Goal: Task Accomplishment & Management: Manage account settings

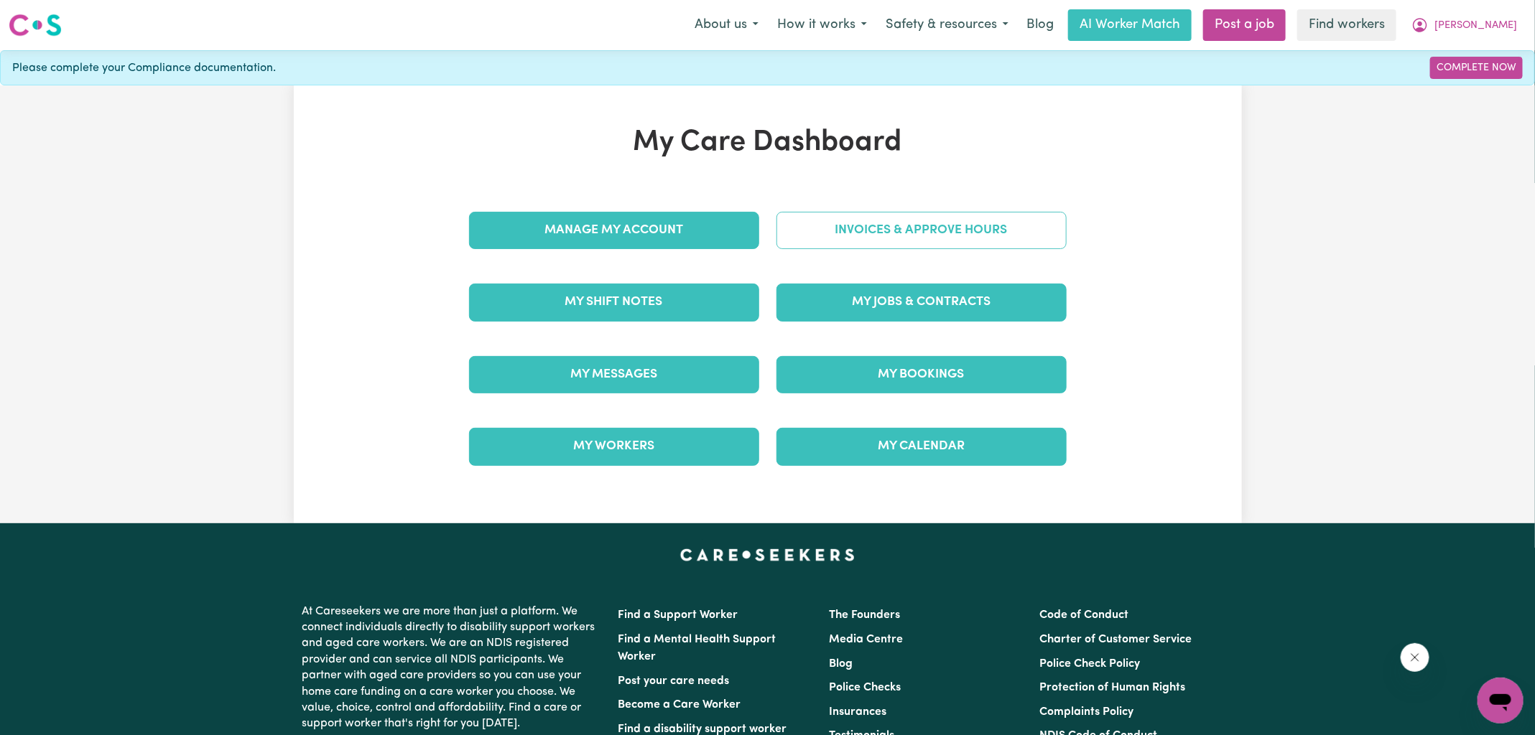
click at [802, 232] on link "Invoices & Approve Hours" at bounding box center [921, 230] width 290 height 37
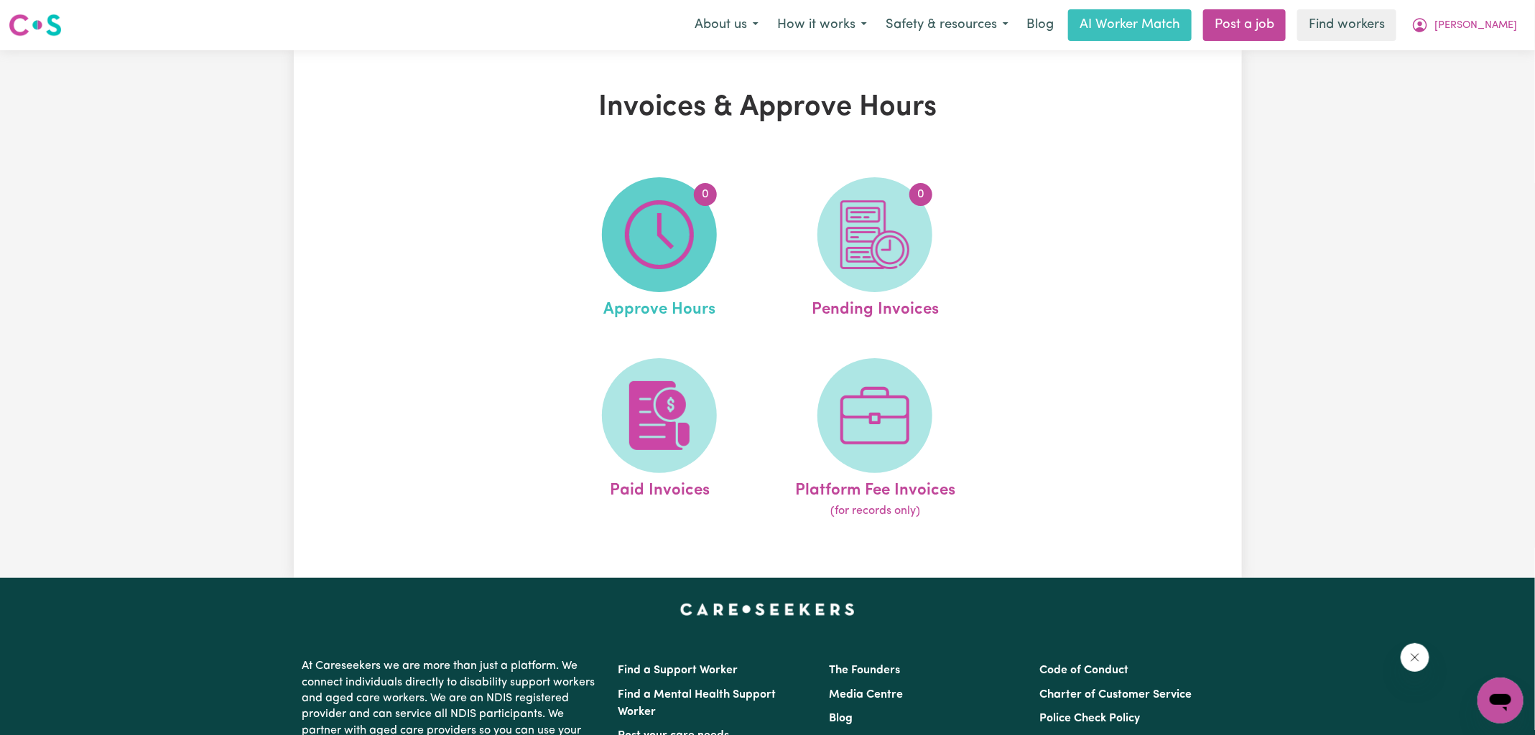
click at [641, 233] on img at bounding box center [659, 234] width 69 height 69
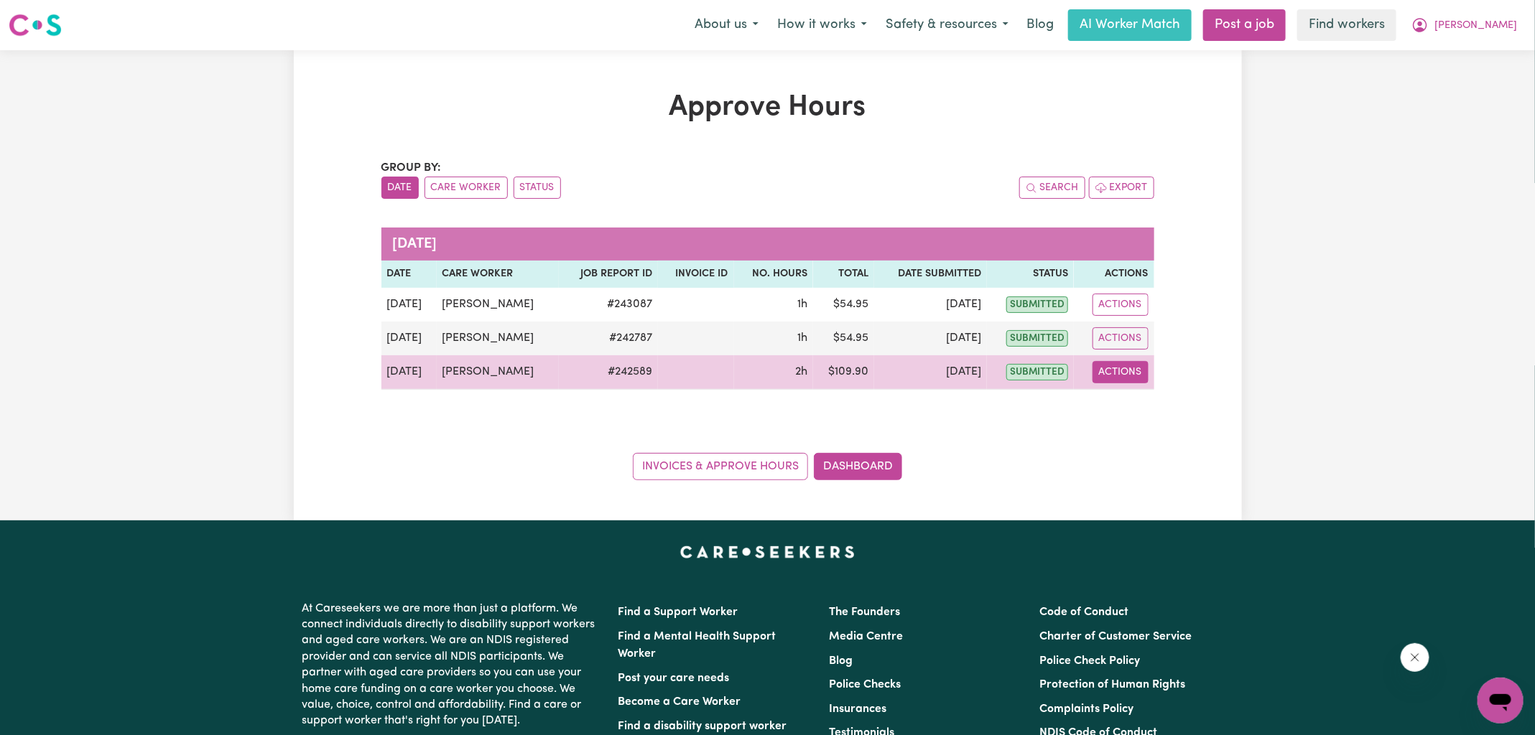
click at [1114, 374] on button "Actions" at bounding box center [1120, 372] width 56 height 22
click at [1140, 414] on link "View Job Report" at bounding box center [1155, 405] width 123 height 29
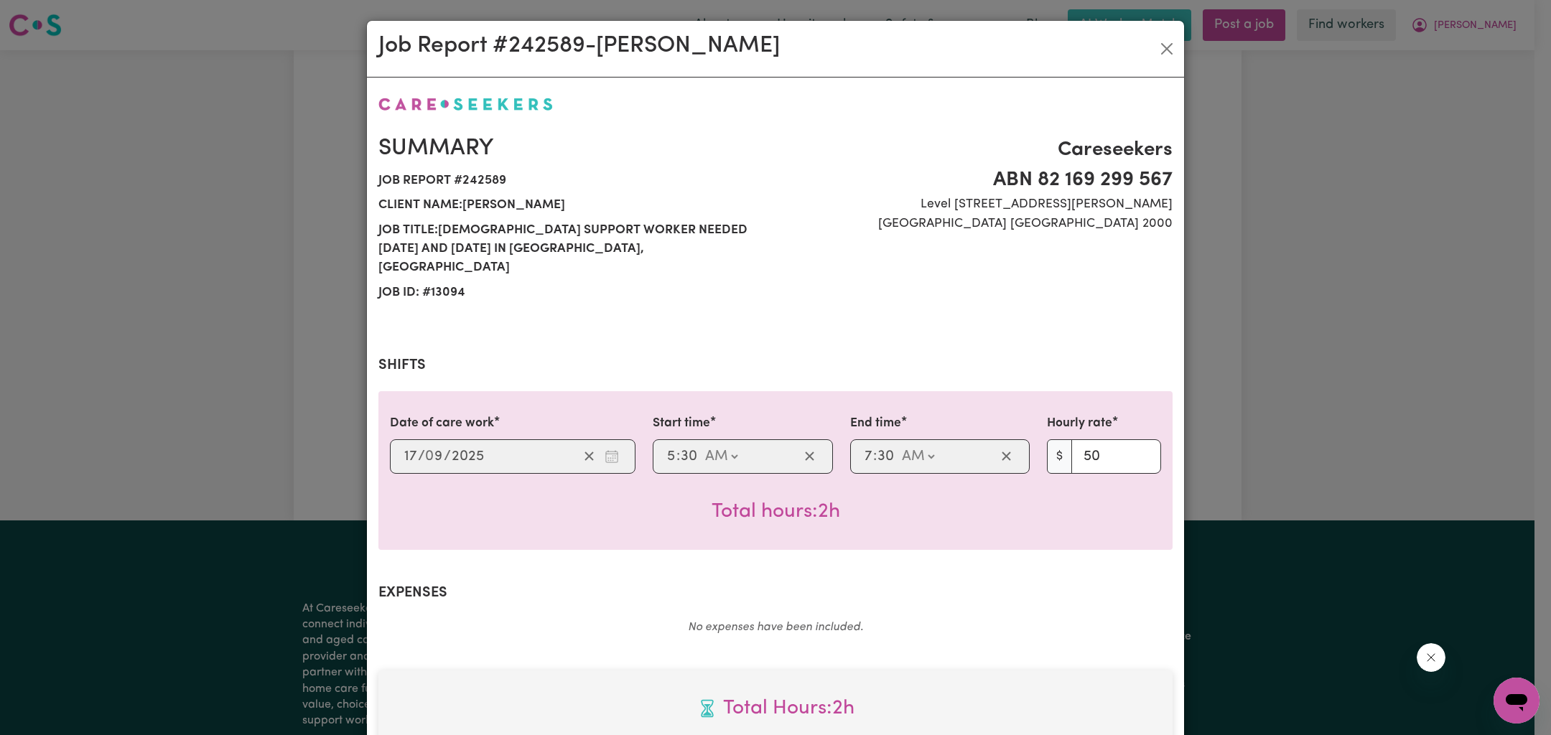
scroll to position [389, 0]
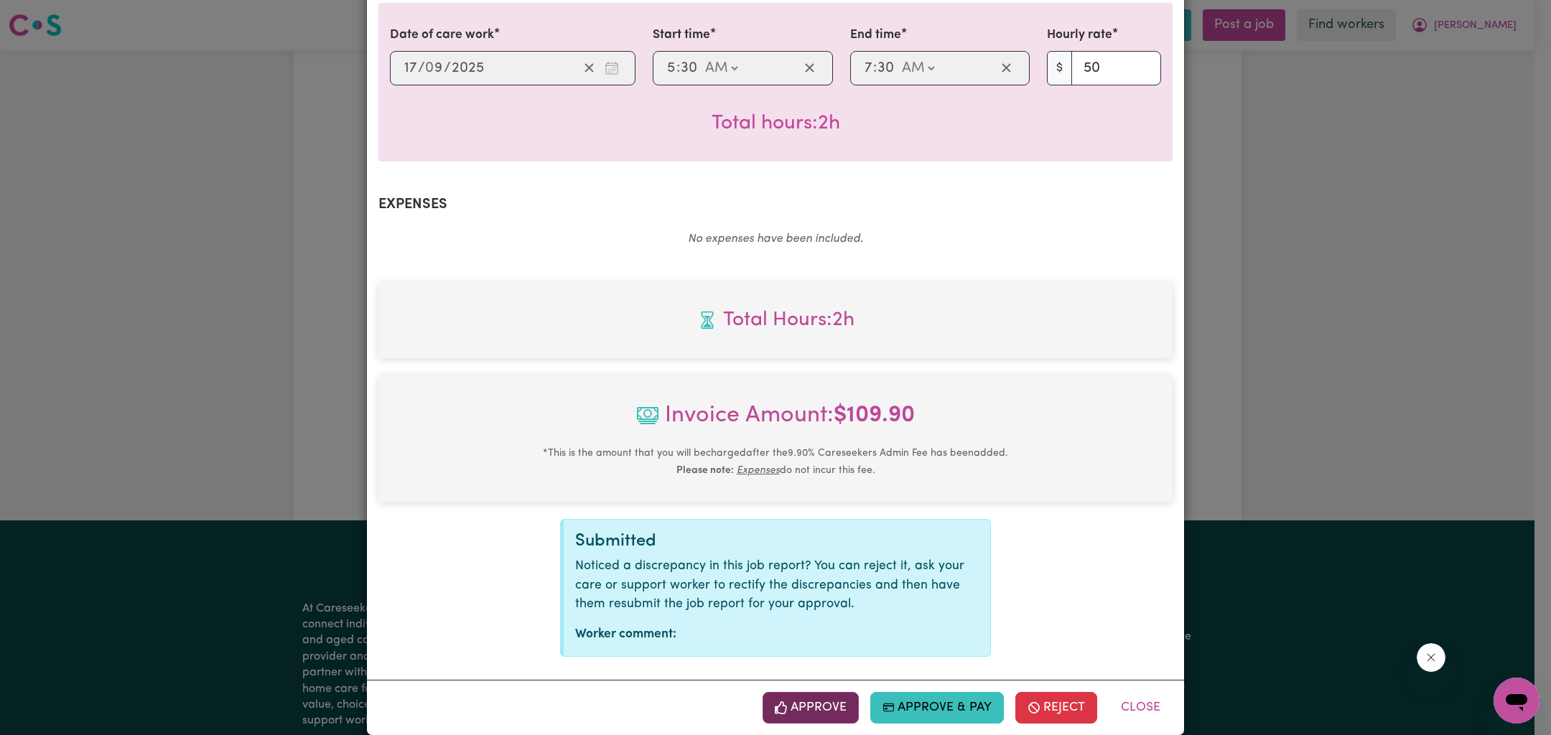
click at [812, 692] on button "Approve" at bounding box center [811, 708] width 96 height 32
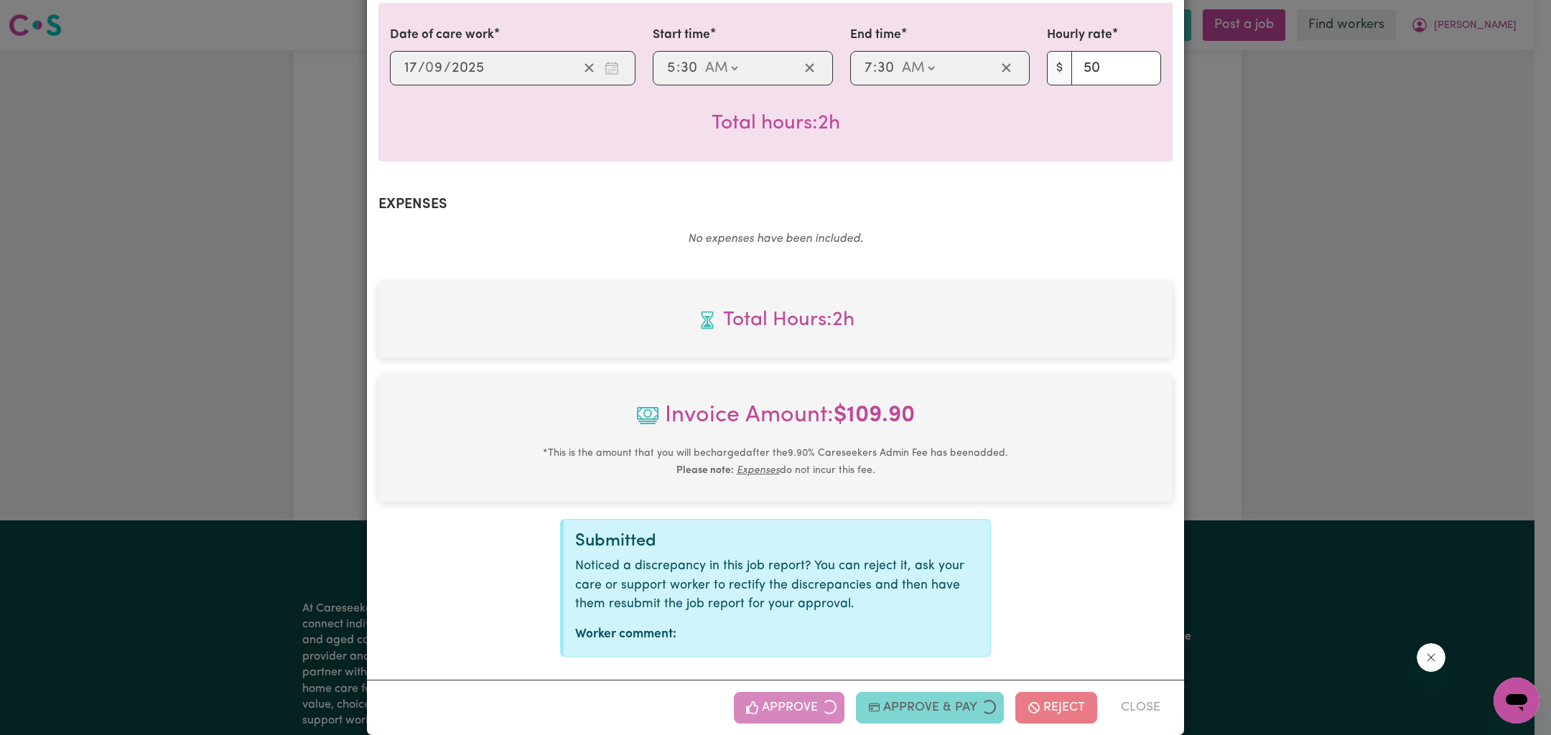
click at [1340, 392] on div "Job Report # 242589 - [PERSON_NAME] Summary Job report # 242589 Client name: [P…" at bounding box center [775, 367] width 1551 height 735
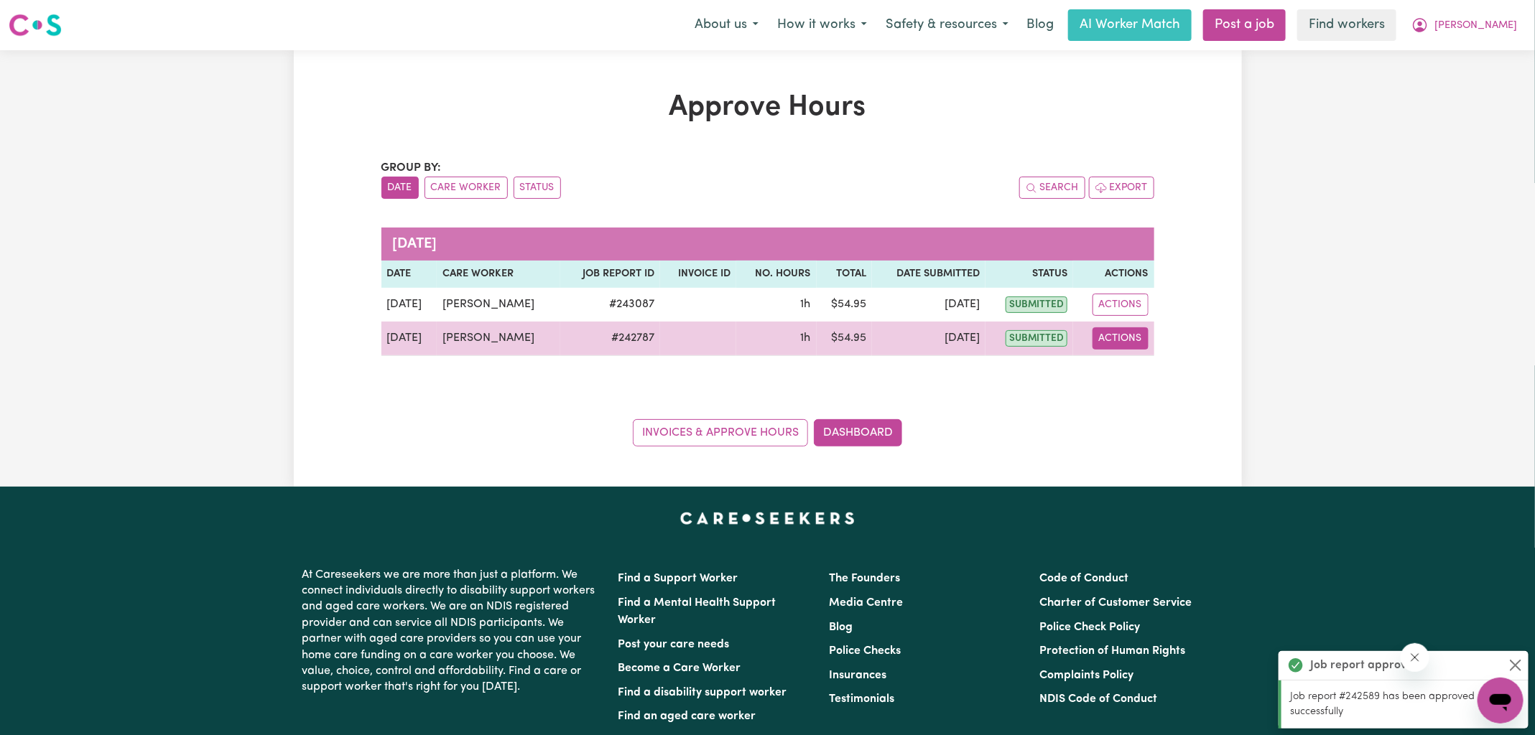
click at [1145, 338] on button "Actions" at bounding box center [1120, 338] width 56 height 22
click at [1176, 373] on link "View Job Report" at bounding box center [1155, 371] width 123 height 29
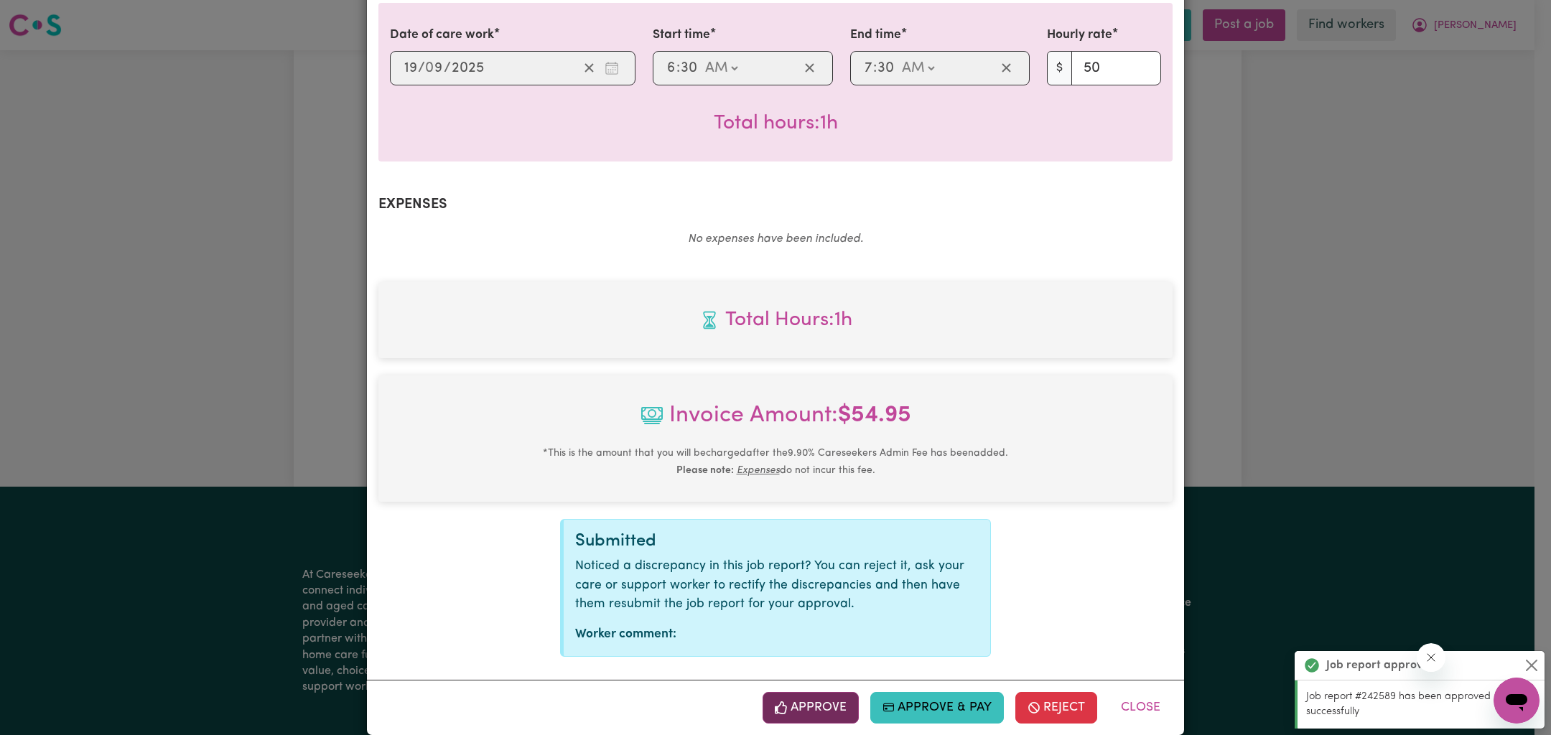
click at [828, 692] on button "Approve" at bounding box center [811, 708] width 96 height 32
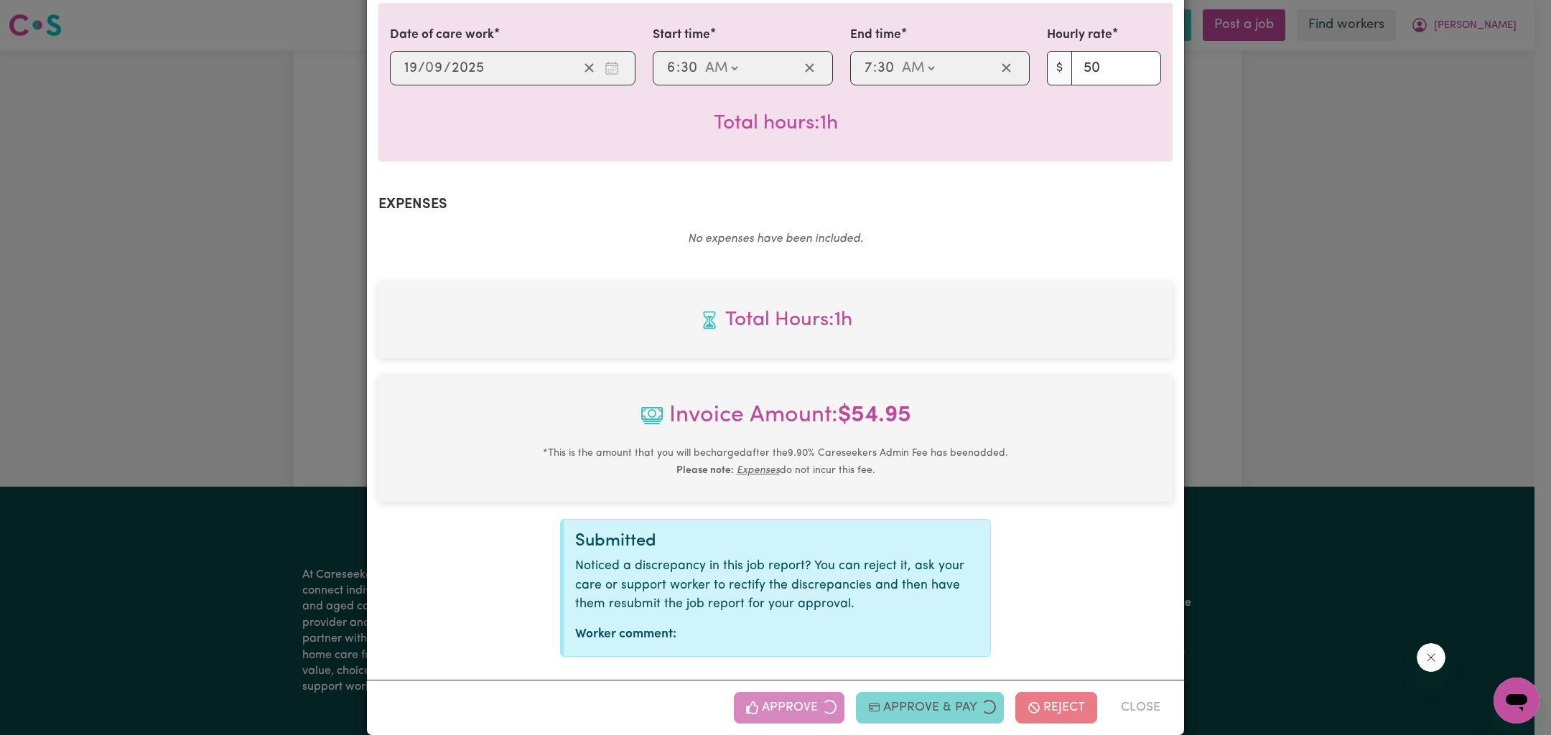
click at [1533, 300] on div "Job Report # 242787 - [PERSON_NAME] Summary Job report # 242787 Client name: [P…" at bounding box center [775, 367] width 1551 height 735
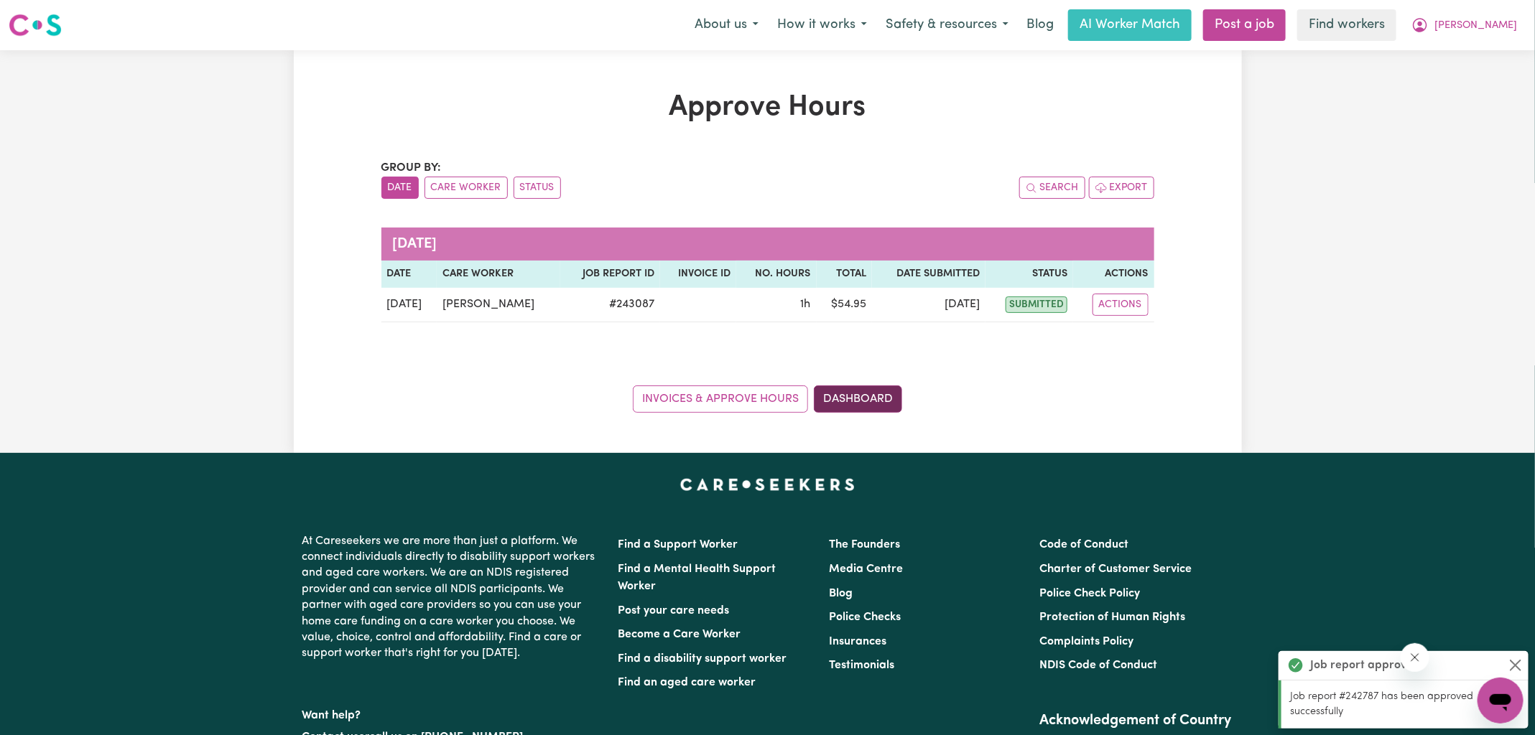
click at [877, 390] on link "Dashboard" at bounding box center [858, 399] width 88 height 27
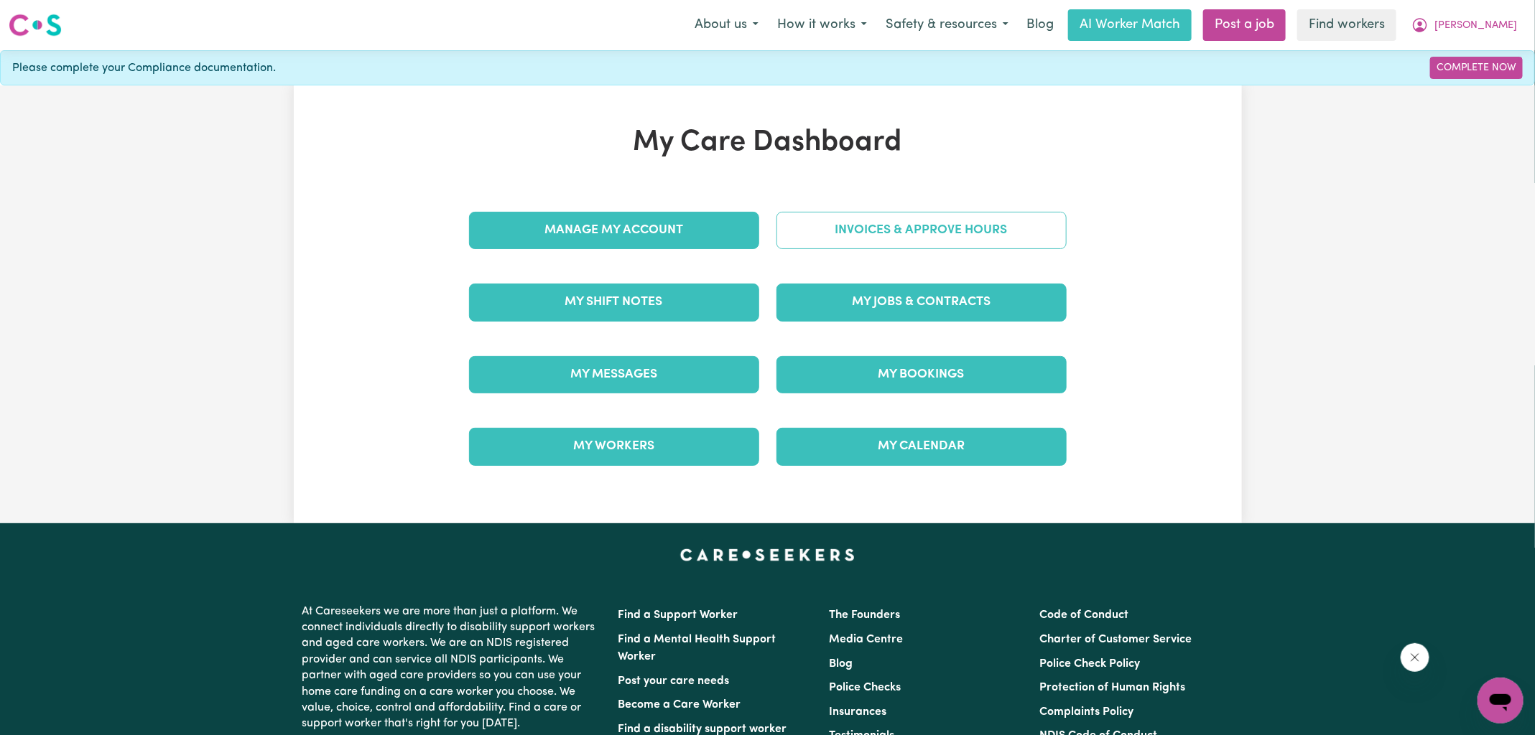
click at [919, 235] on link "Invoices & Approve Hours" at bounding box center [921, 230] width 290 height 37
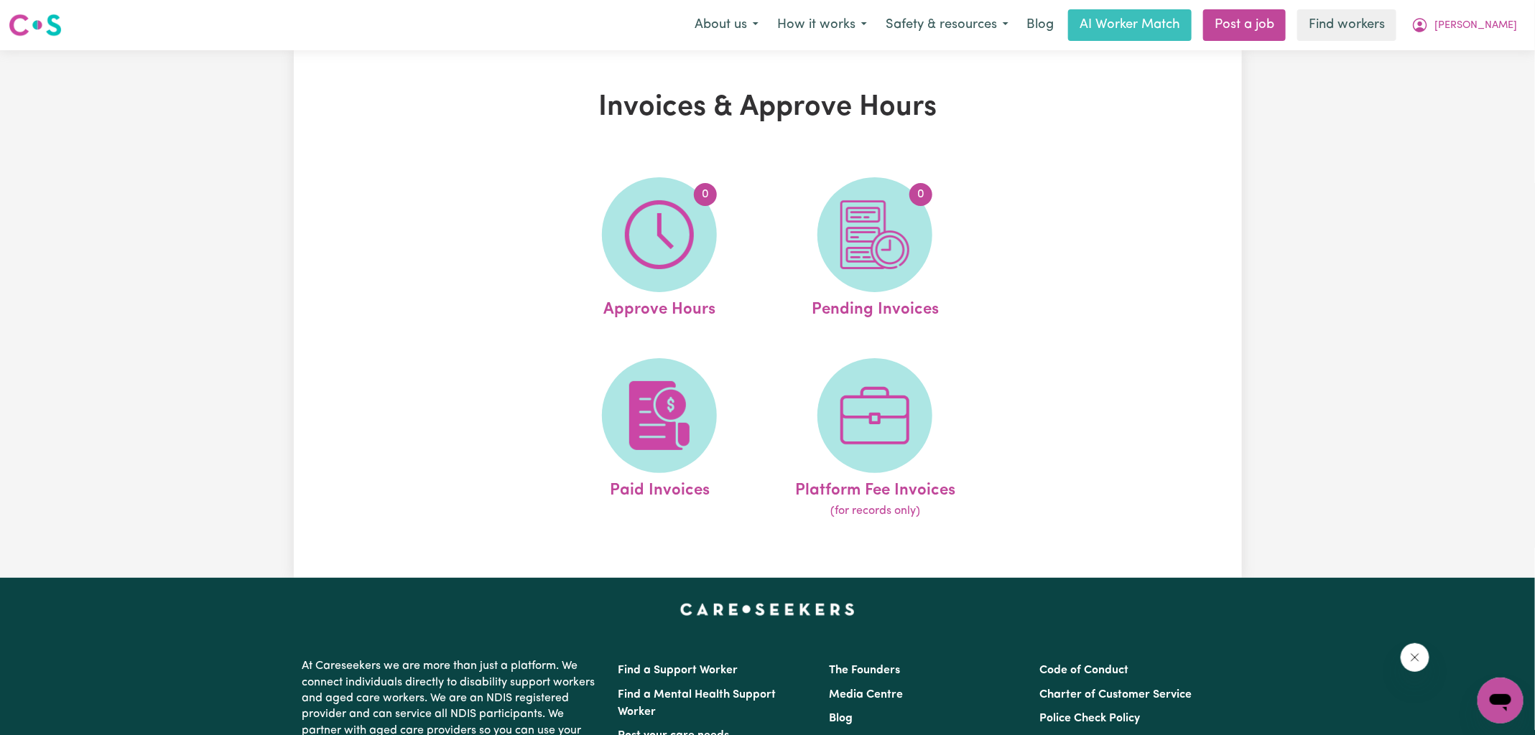
click at [912, 242] on span "0" at bounding box center [874, 234] width 115 height 115
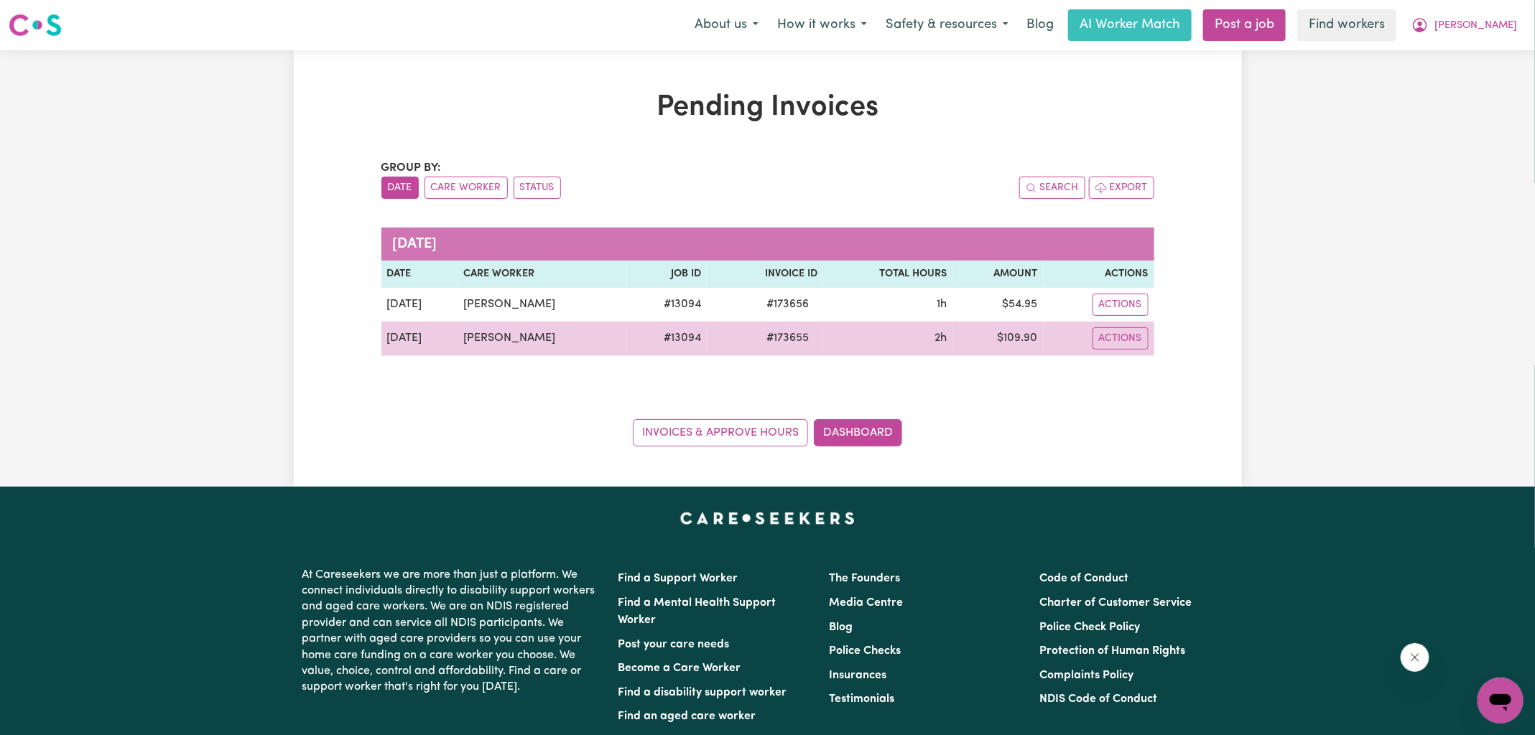
click at [784, 342] on span "# 173655" at bounding box center [788, 338] width 60 height 17
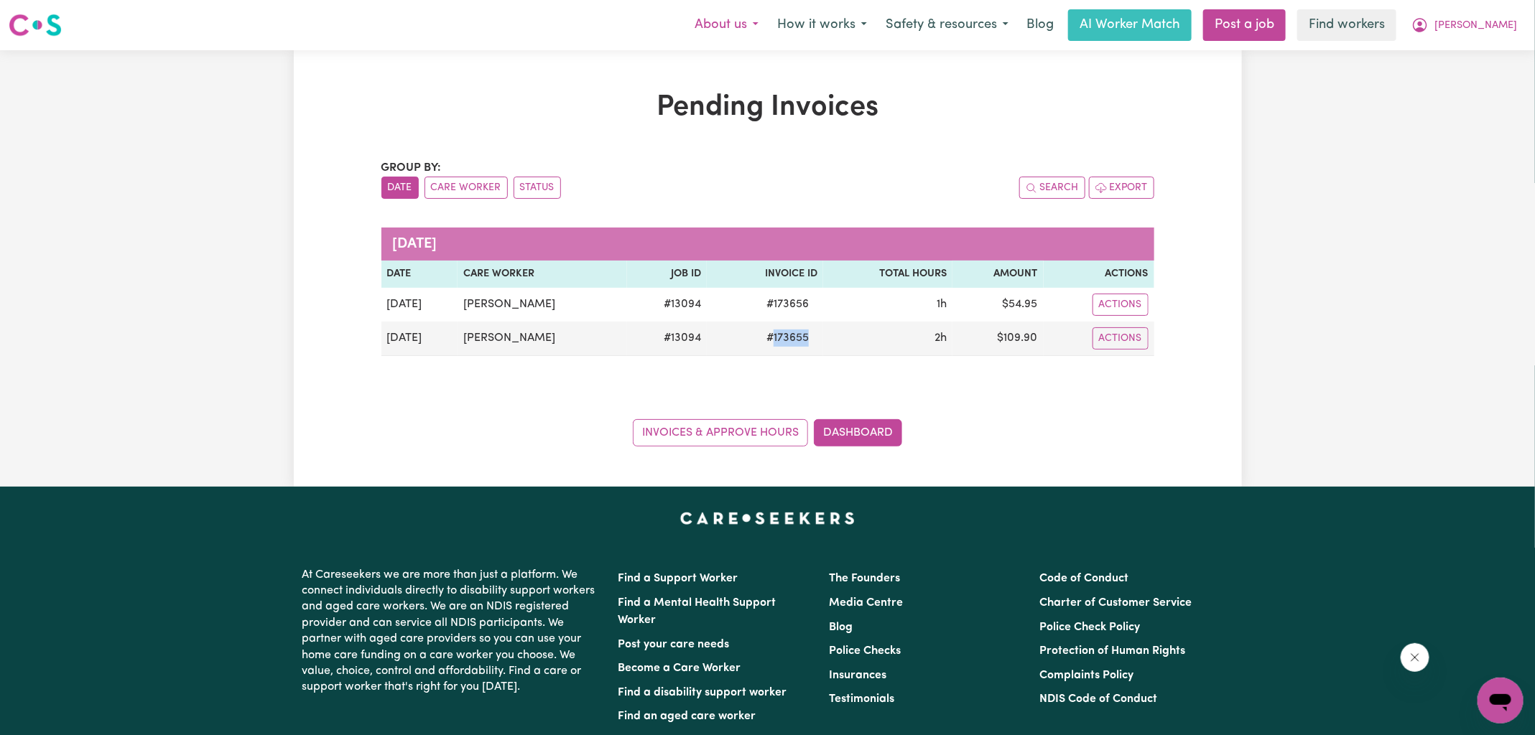
copy span "173655"
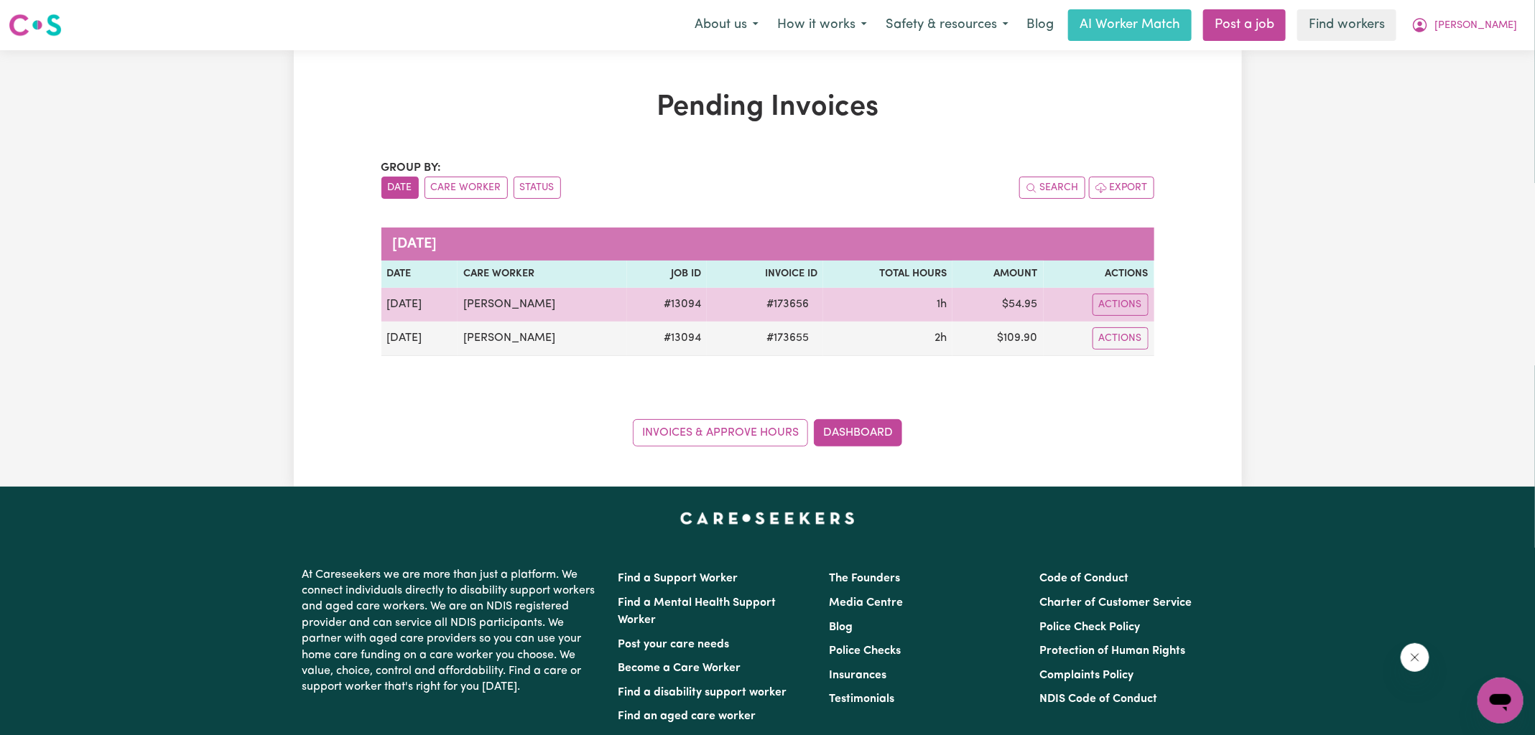
click at [788, 302] on span "# 173656" at bounding box center [788, 304] width 60 height 17
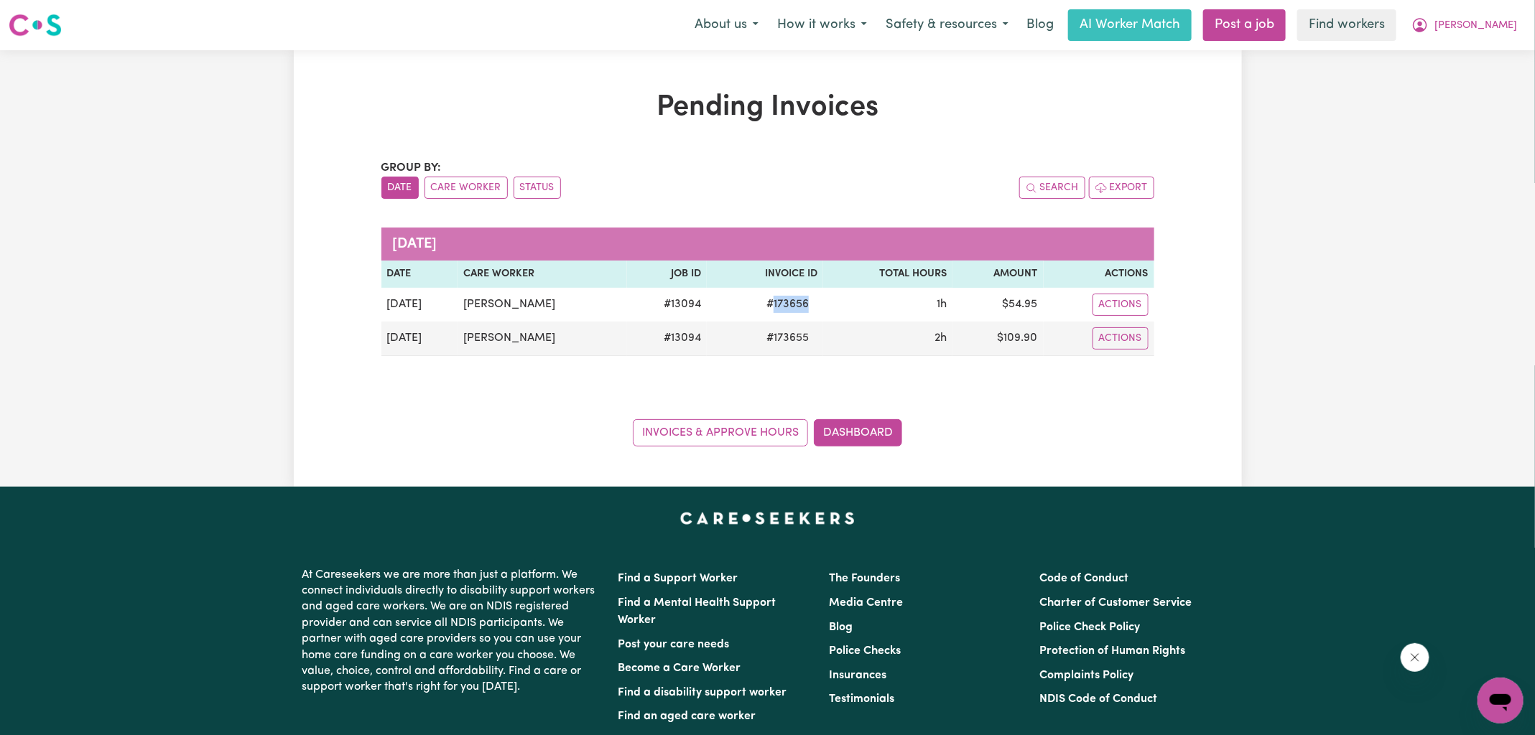
copy span "173656"
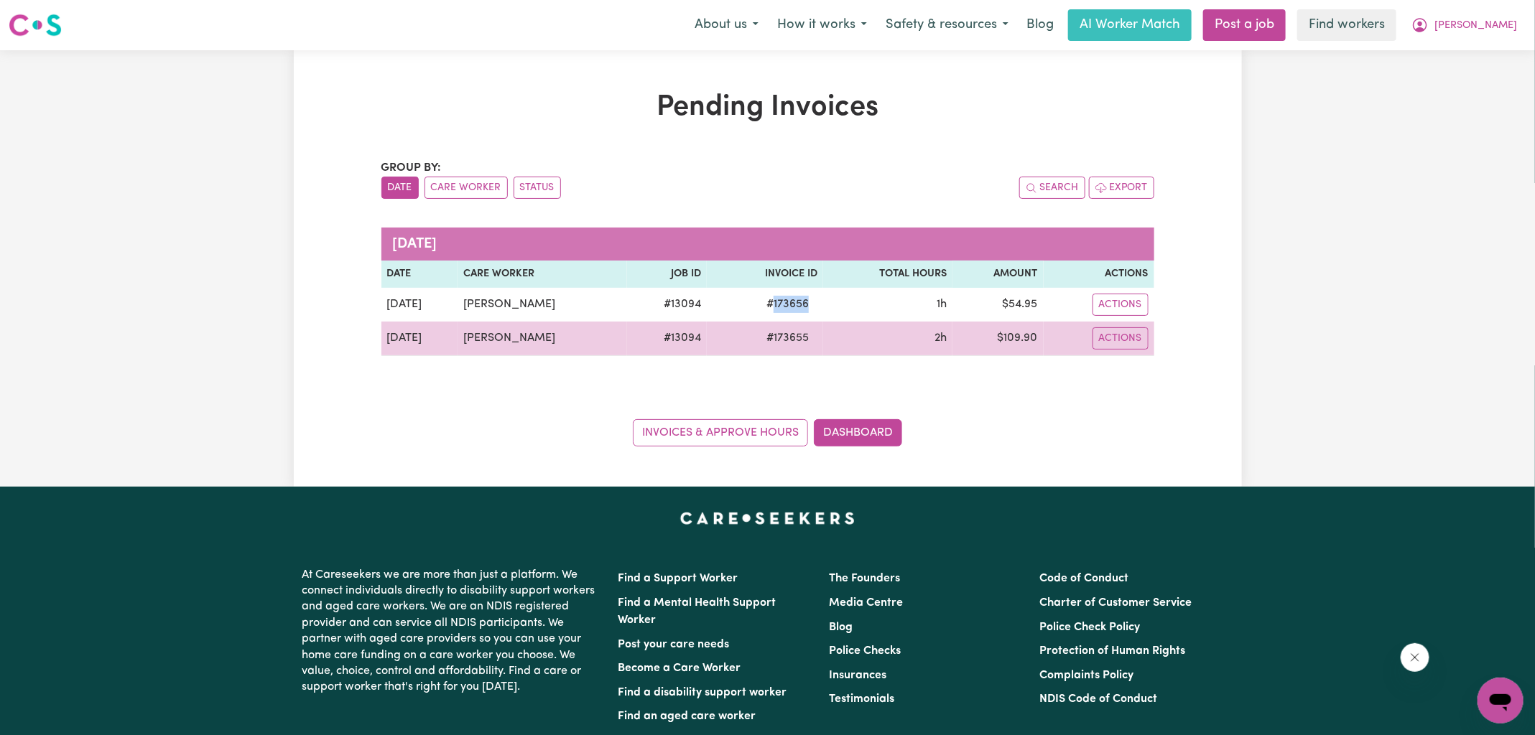
click at [1024, 338] on td "$ 109.90" at bounding box center [997, 339] width 90 height 34
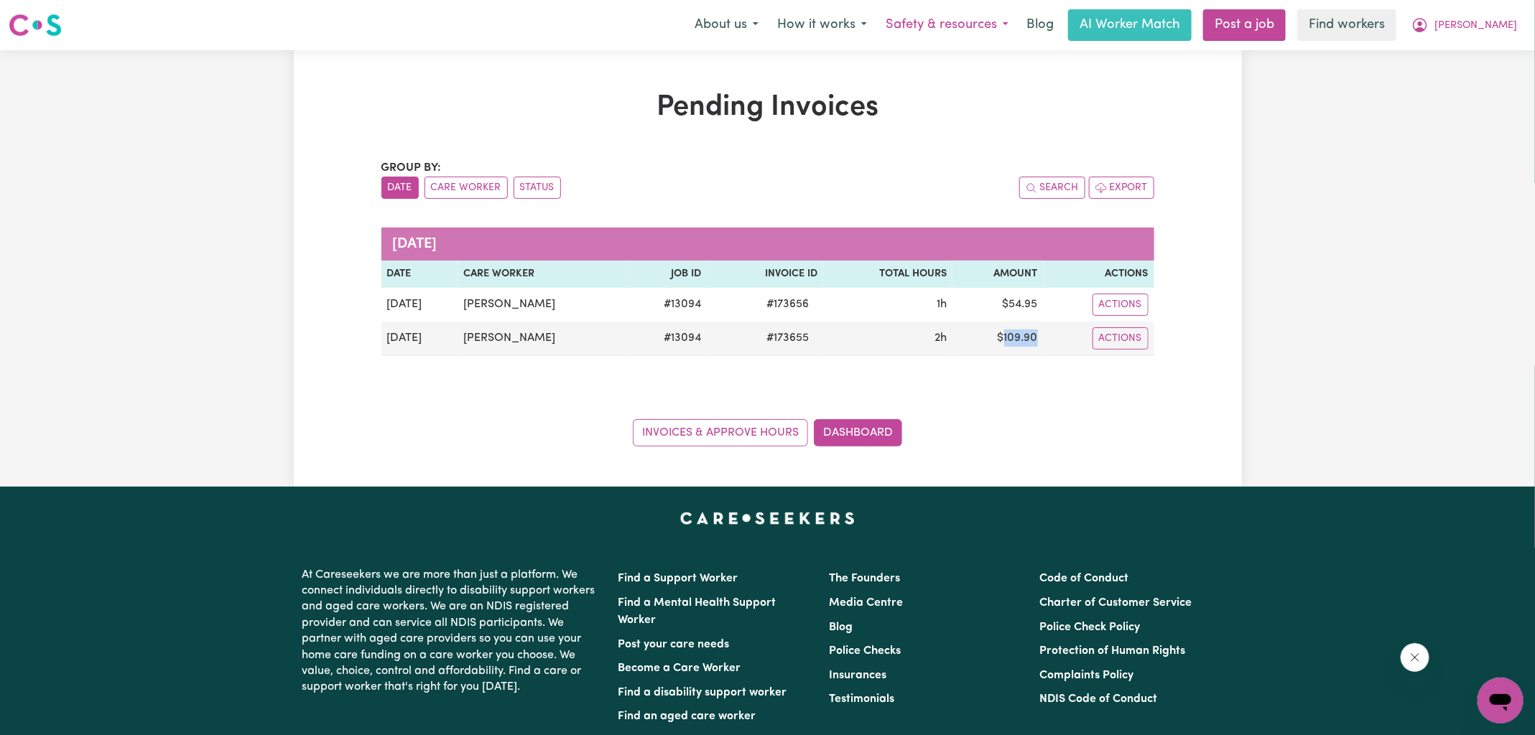
copy td "109.90"
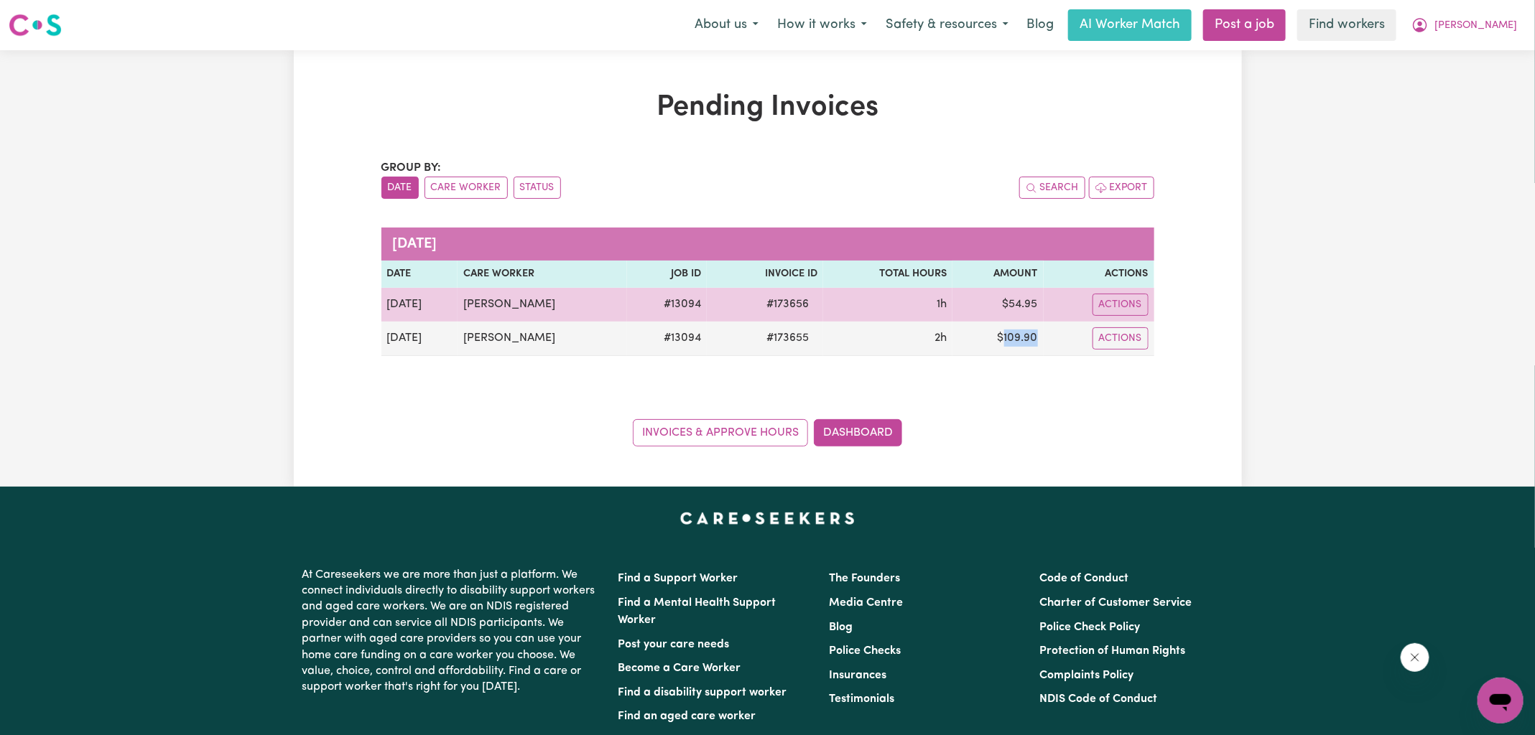
click at [1011, 301] on td "$ 54.95" at bounding box center [997, 305] width 90 height 34
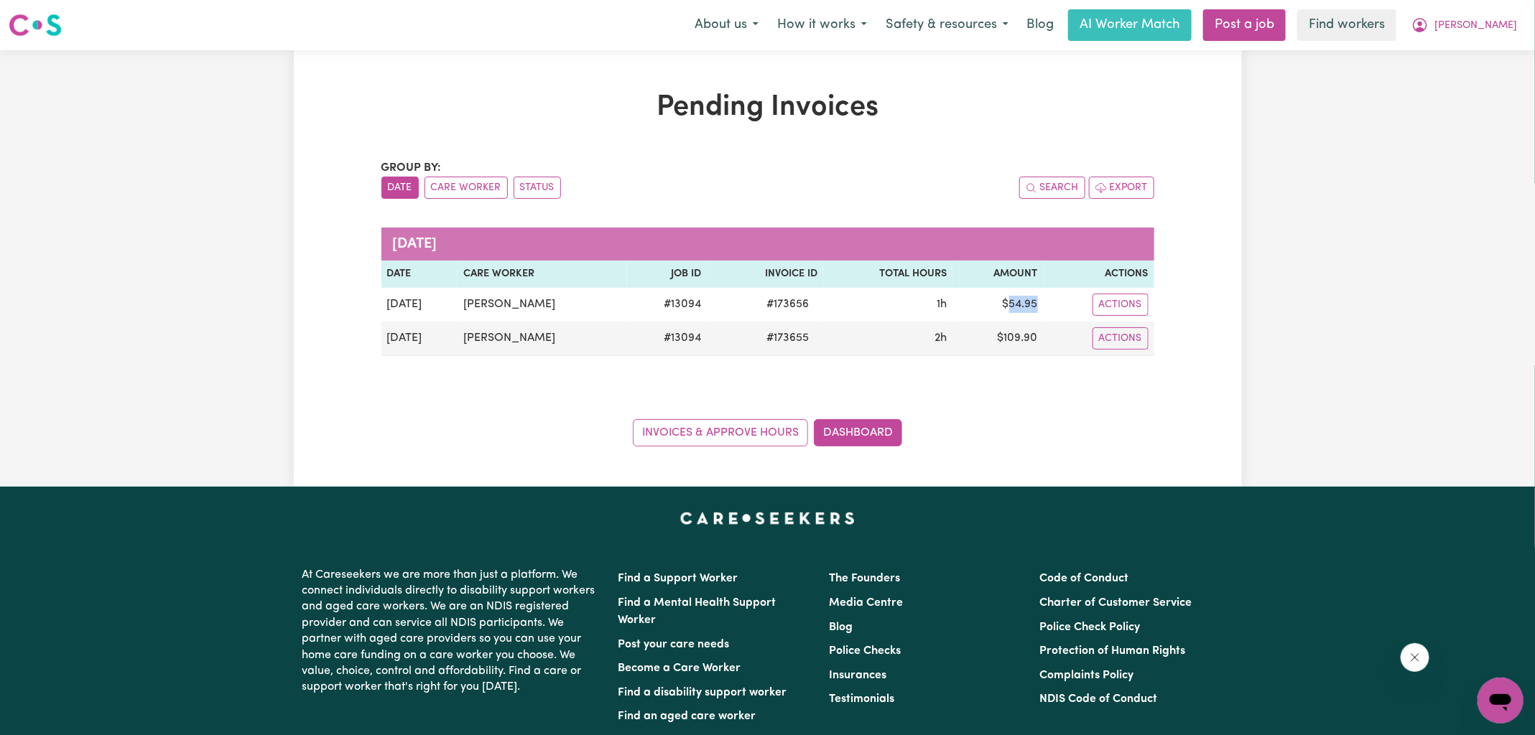
copy td "54.95"
click at [1427, 22] on icon "My Account" at bounding box center [1420, 25] width 14 height 14
click at [1458, 75] on link "Logout" at bounding box center [1468, 82] width 113 height 27
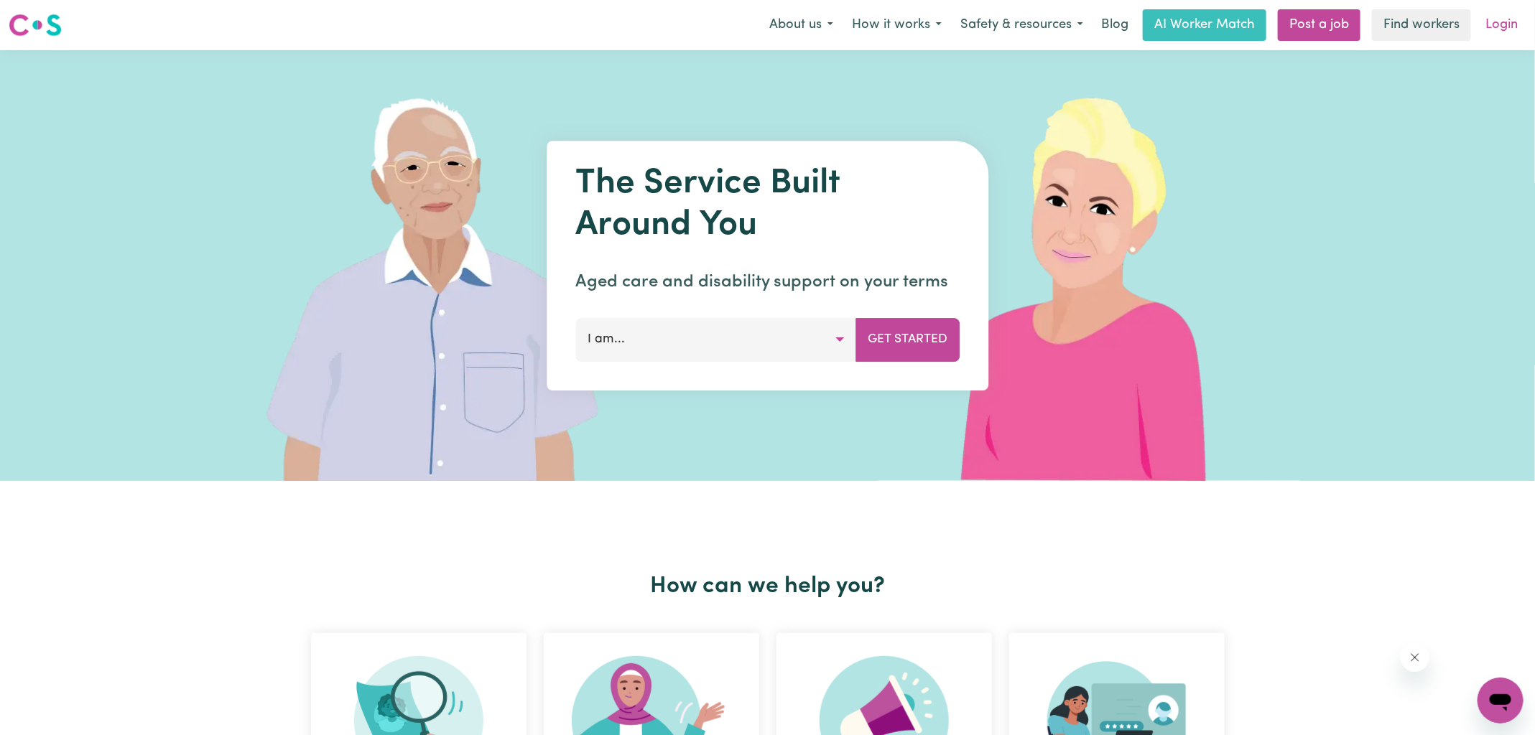
click at [1495, 36] on link "Login" at bounding box center [1502, 25] width 50 height 32
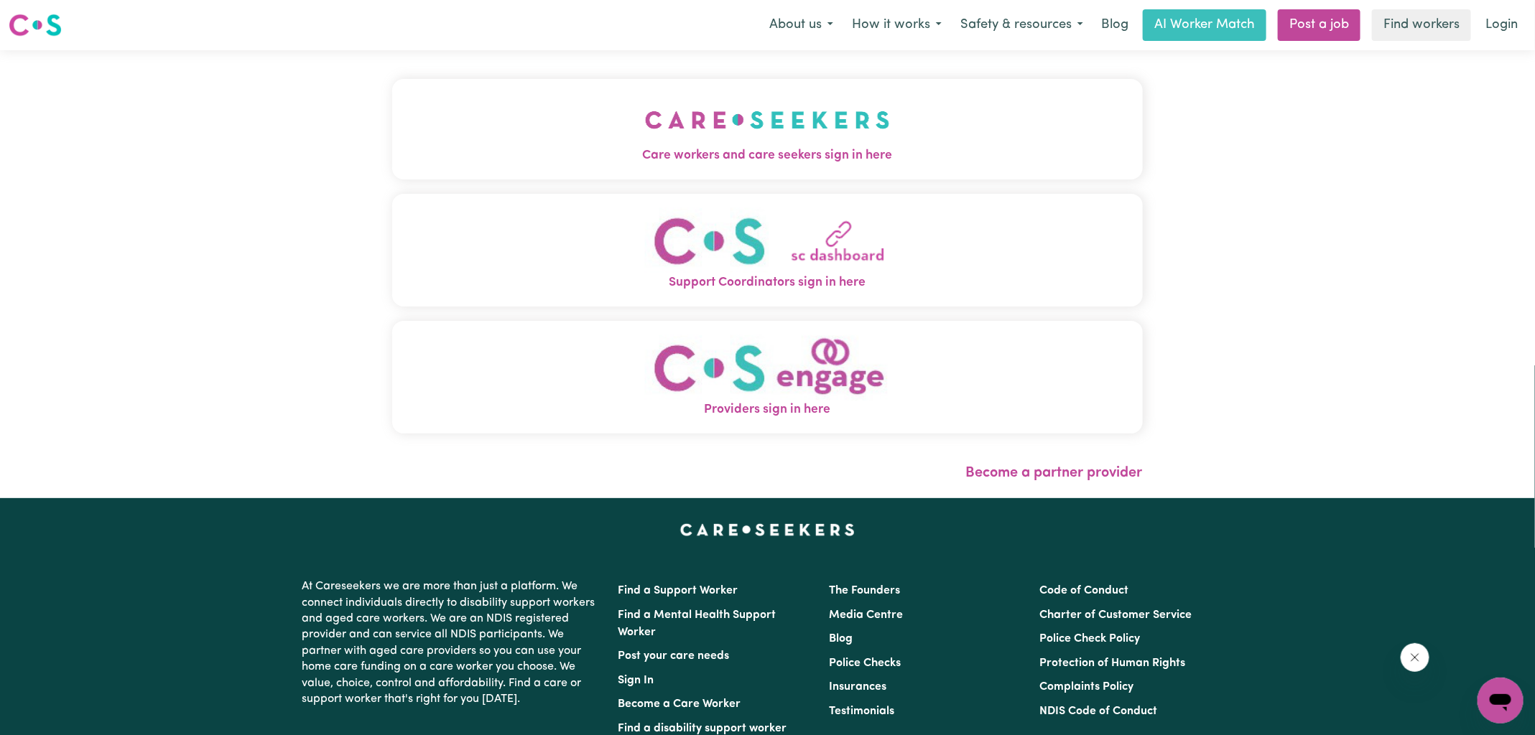
click at [763, 110] on img "Care workers and care seekers sign in here" at bounding box center [767, 119] width 245 height 53
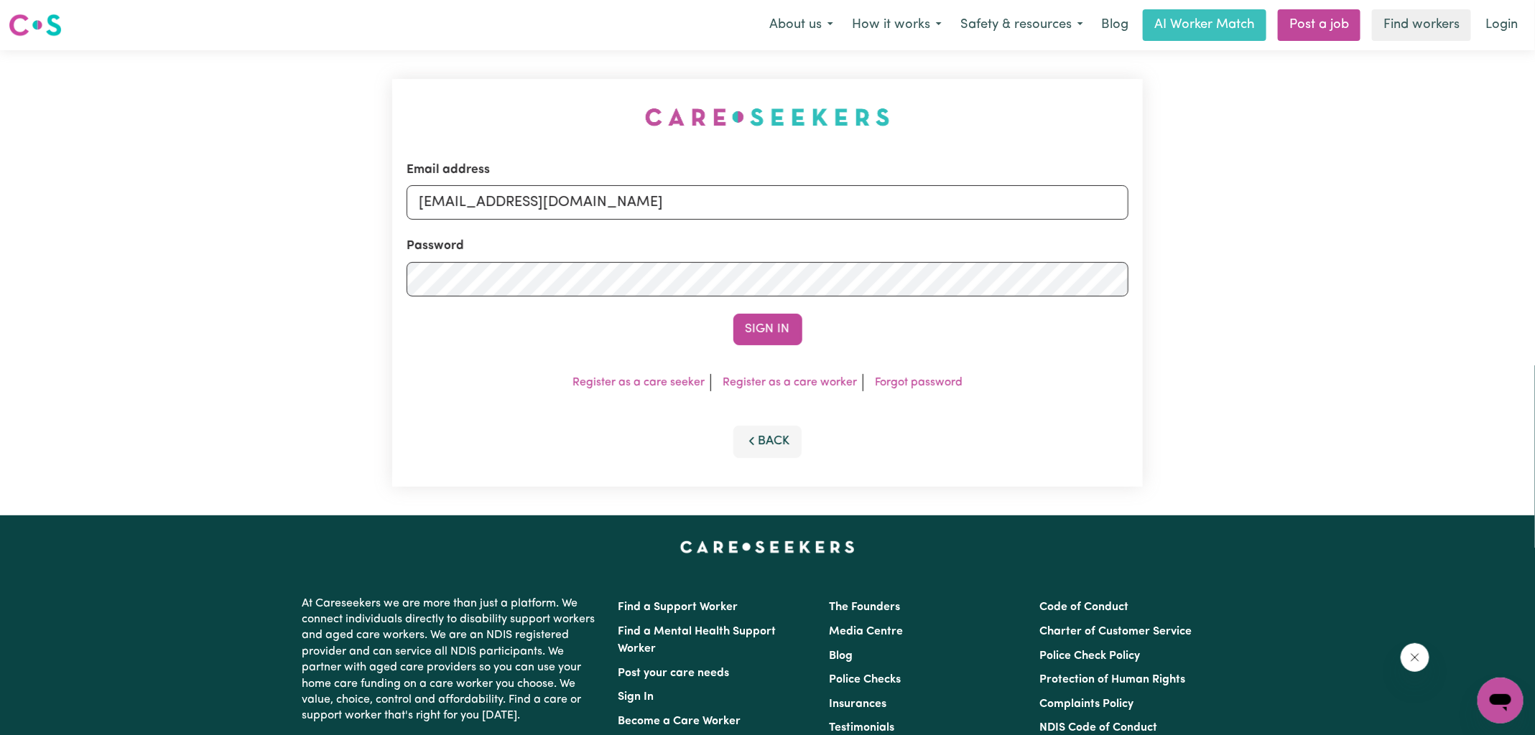
click at [448, 110] on div "Email address [EMAIL_ADDRESS][DOMAIN_NAME] Password Sign In Register as a care …" at bounding box center [767, 282] width 768 height 465
drag, startPoint x: 492, startPoint y: 199, endPoint x: 1429, endPoint y: 223, distance: 937.5
click at [1431, 256] on div "Email address [EMAIL_ADDRESS][DOMAIN_NAME] Password Sign In Register as a care …" at bounding box center [767, 282] width 1535 height 465
type input "[EMAIL_ADDRESS][DOMAIN_NAME]"
click at [733, 314] on button "Sign In" at bounding box center [767, 330] width 69 height 32
